Goal: Transaction & Acquisition: Purchase product/service

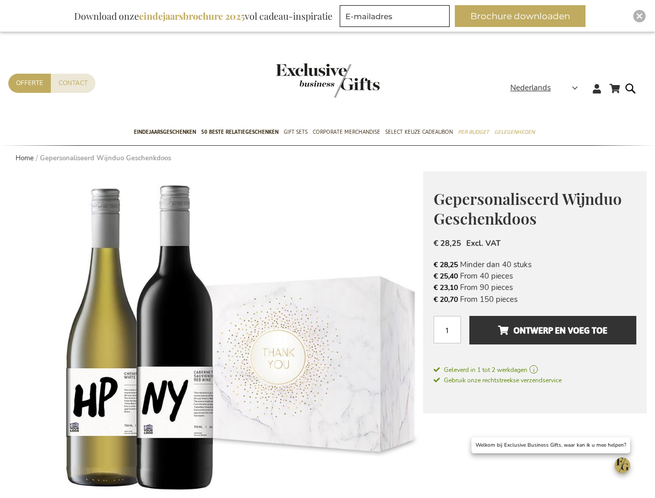
click at [547, 88] on span "Nederlands" at bounding box center [530, 88] width 40 height 12
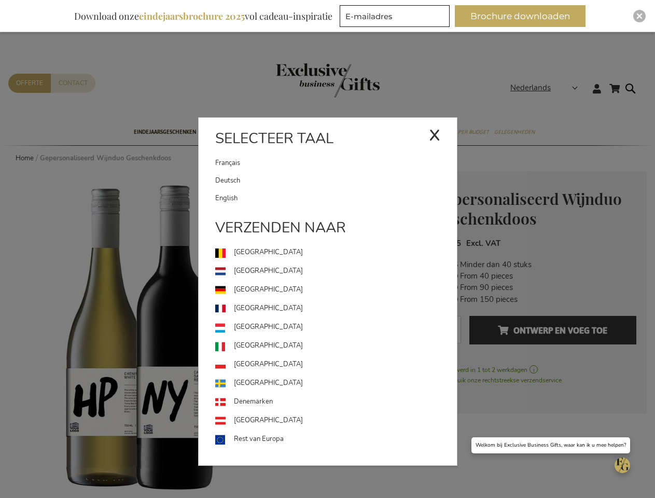
click at [216, 335] on link "[GEOGRAPHIC_DATA]" at bounding box center [336, 327] width 242 height 19
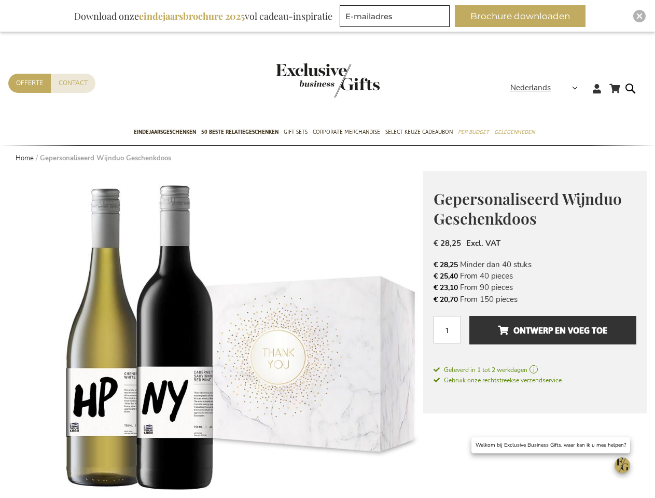
click at [535, 335] on span "Ontwerp en voeg toe" at bounding box center [552, 330] width 109 height 17
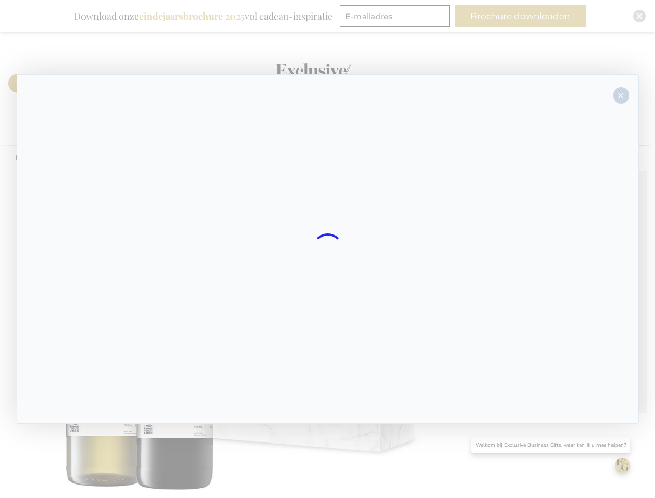
click at [553, 330] on div at bounding box center [328, 249] width 622 height 350
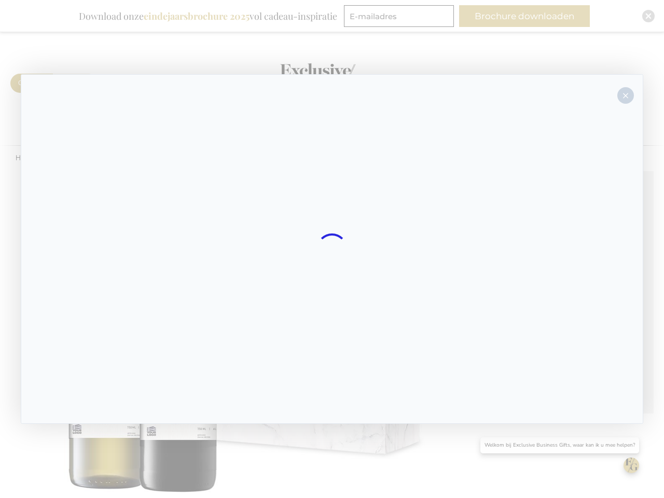
click at [524, 16] on div at bounding box center [332, 249] width 664 height 498
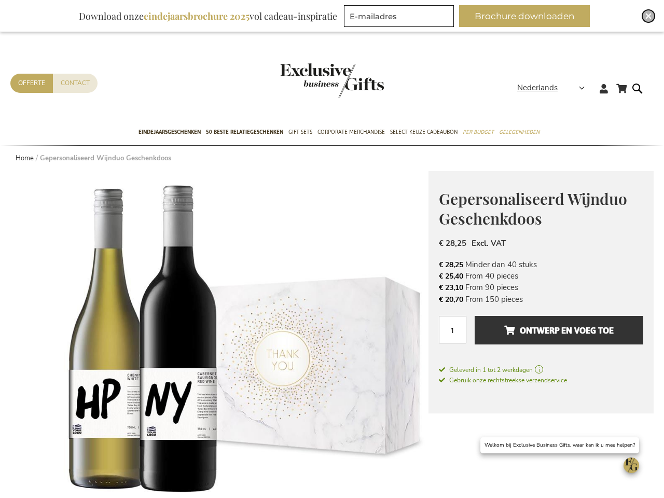
click at [645, 16] on img "Close" at bounding box center [648, 16] width 6 height 6
